Goal: Task Accomplishment & Management: Complete application form

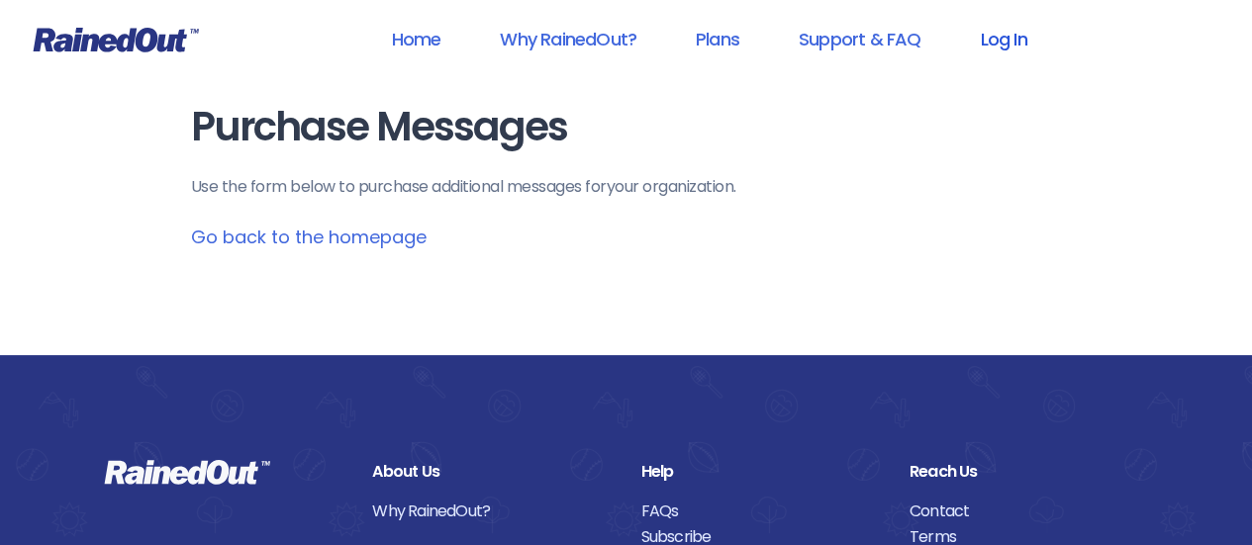
click at [996, 50] on link "Log In" at bounding box center [1003, 39] width 98 height 45
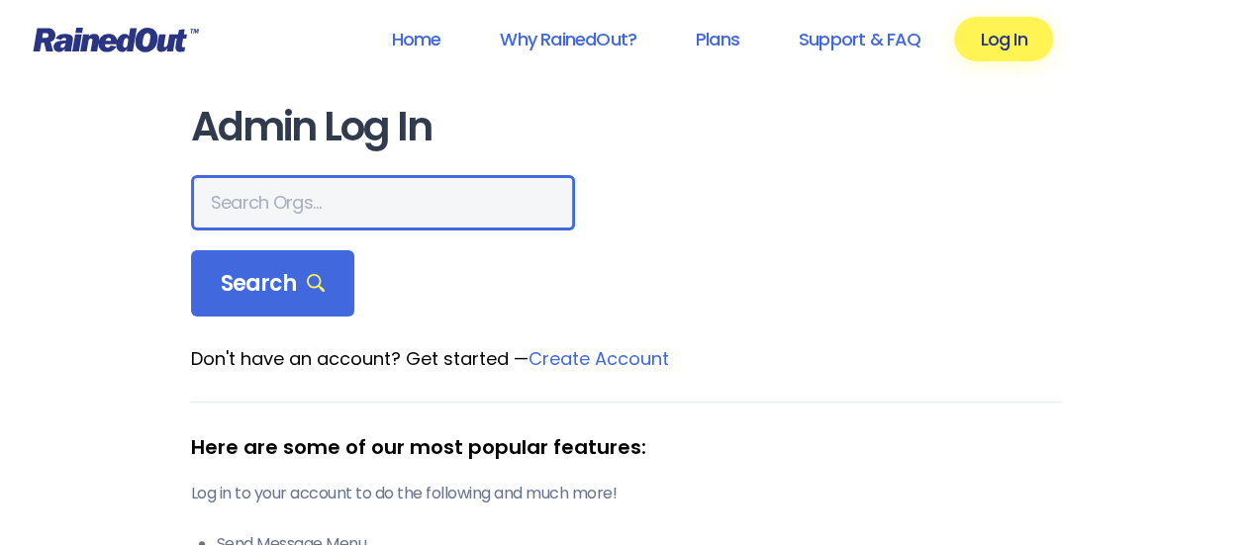
click at [365, 195] on input "text" at bounding box center [383, 202] width 384 height 55
type input "mount pleasant recreation"
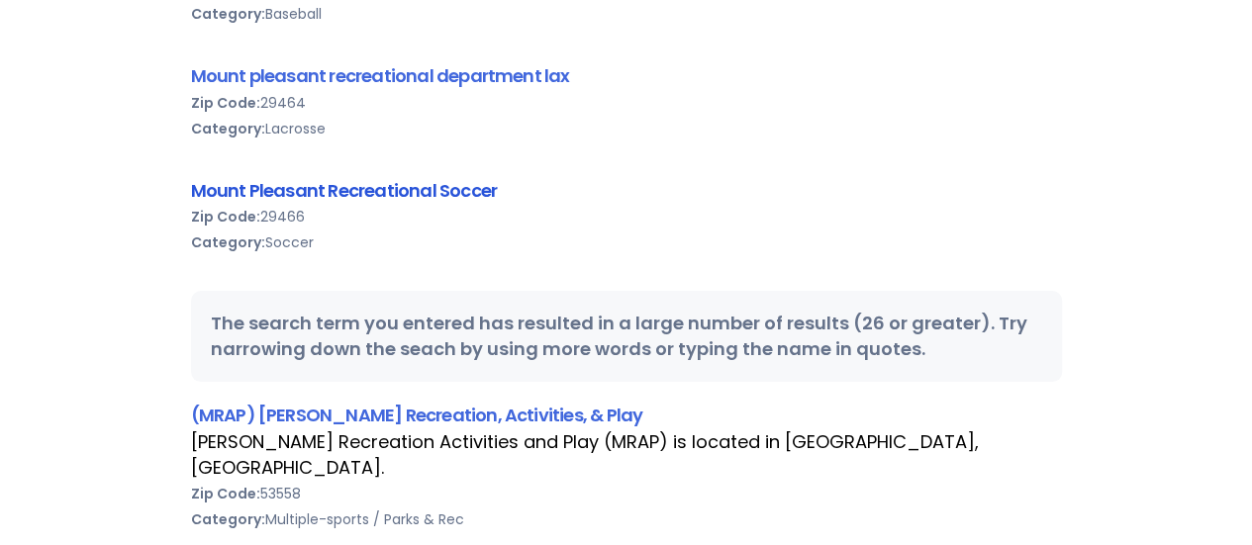
scroll to position [0, 0]
click at [334, 187] on link "Mount Pleasant Recreational Soccer" at bounding box center [344, 190] width 306 height 25
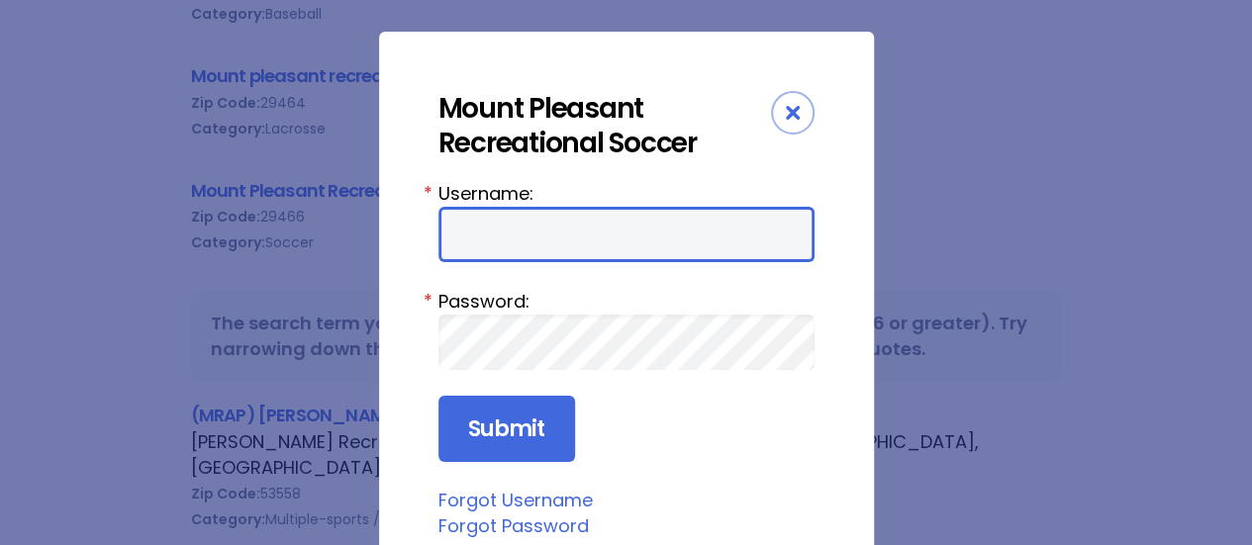
click at [560, 234] on input "Username:" at bounding box center [626, 234] width 376 height 55
type input "kathykny"
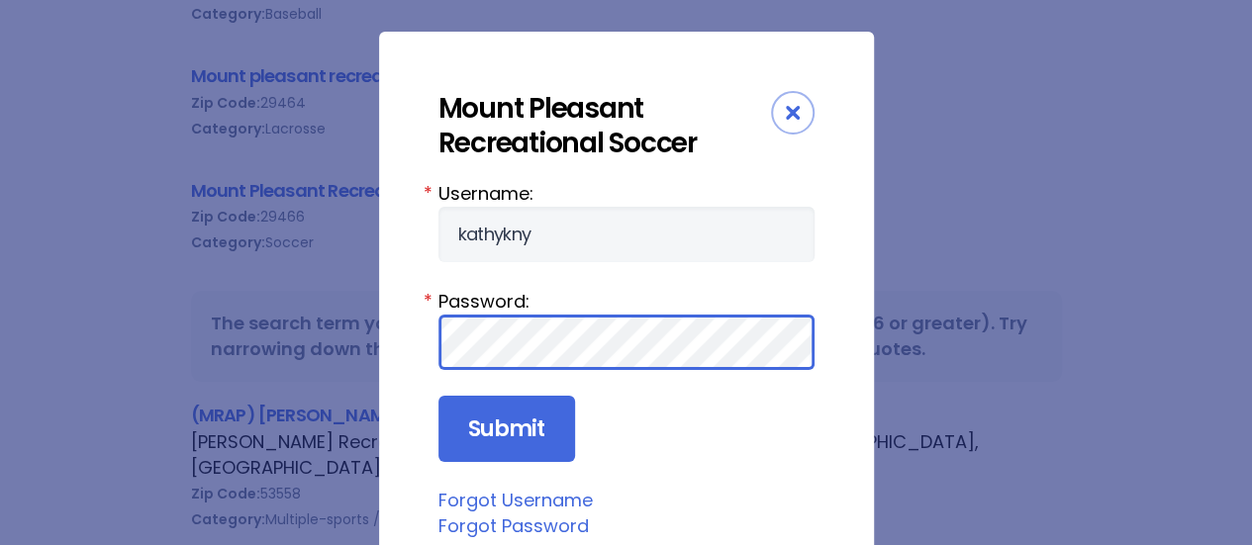
click at [438, 396] on input "Submit" at bounding box center [506, 429] width 137 height 67
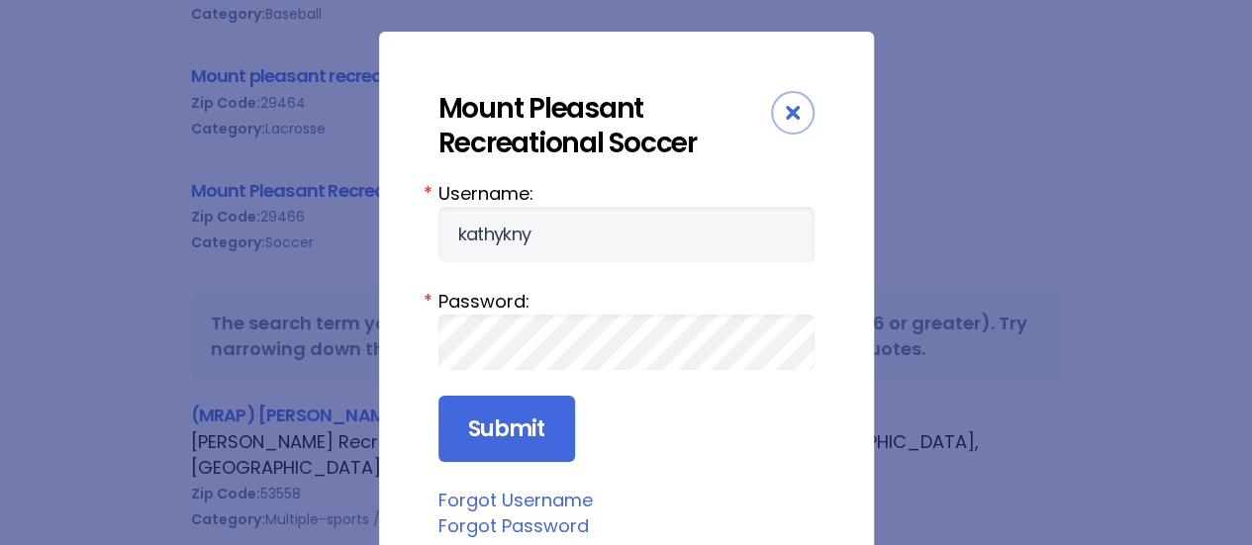
click at [786, 118] on icon "Close" at bounding box center [793, 113] width 14 height 14
